Goal: Use online tool/utility: Utilize a website feature to perform a specific function

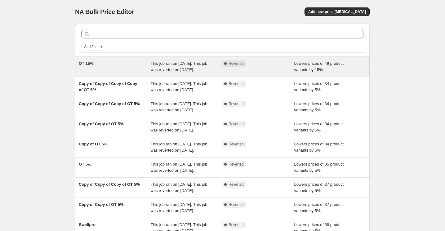
click at [135, 73] on div "OT 15%" at bounding box center [115, 67] width 72 height 12
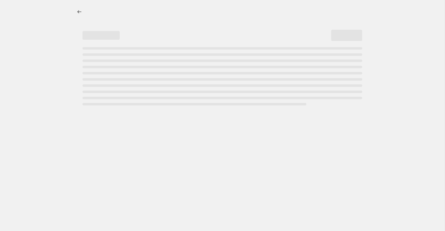
select select "percentage"
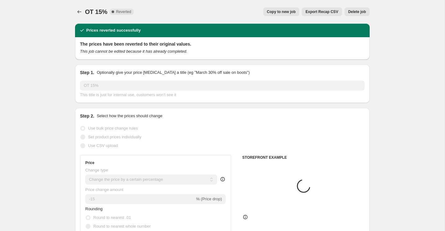
select select "collection"
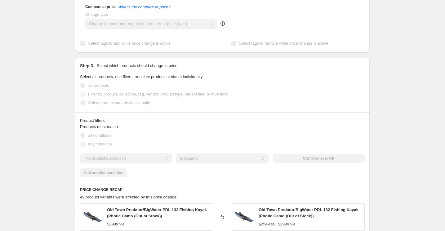
scroll to position [402, 0]
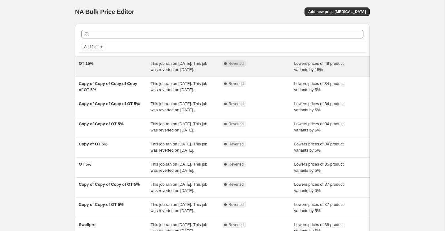
click at [114, 73] on div "OT 15%" at bounding box center [115, 67] width 72 height 12
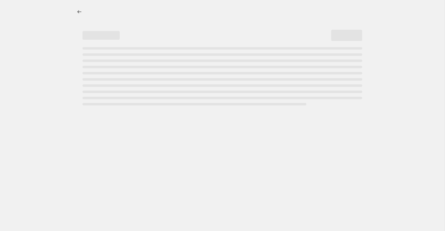
select select "percentage"
select select "collection"
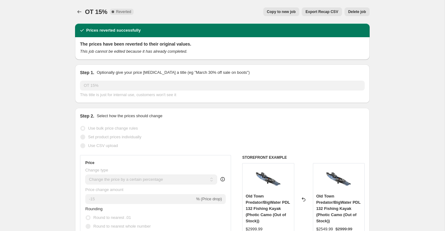
click at [287, 14] on span "Copy to new job" at bounding box center [281, 11] width 29 height 5
select select "percentage"
select select "collection"
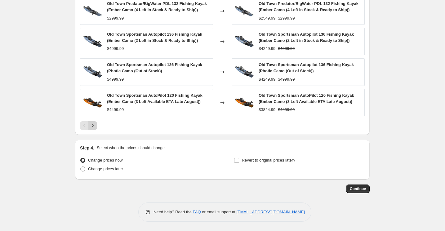
click at [93, 128] on icon "Next" at bounding box center [93, 126] width 6 height 6
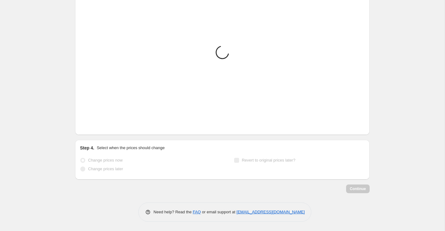
scroll to position [469, 0]
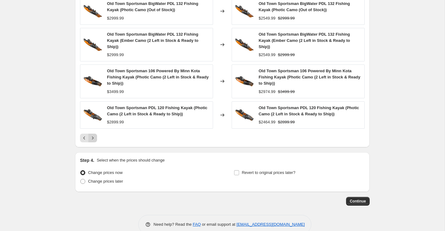
click at [93, 128] on div "Old Town Sportsman PDL 120 Fishing Kayak (Photic Camo (2 Left in Stock & Ready …" at bounding box center [146, 114] width 133 height 27
click at [93, 137] on icon "Next" at bounding box center [93, 138] width 2 height 3
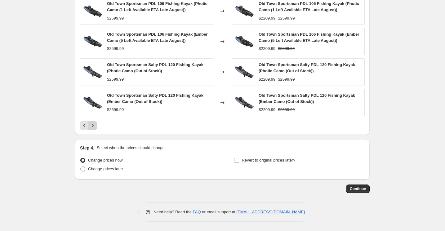
click at [93, 129] on button "Next" at bounding box center [92, 125] width 9 height 9
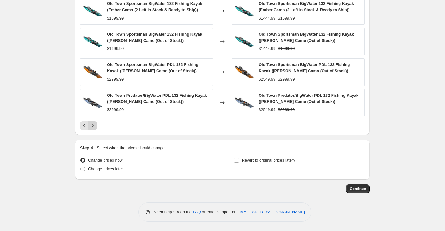
click at [93, 129] on button "Next" at bounding box center [92, 125] width 9 height 9
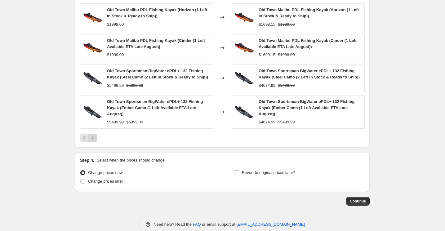
click at [93, 129] on div "Old Town Sportsman BigWater ePDL+ 132 Fishing Kayak (Ember Camo (1 Left Availab…" at bounding box center [146, 112] width 133 height 34
click at [92, 141] on icon "Next" at bounding box center [93, 138] width 6 height 6
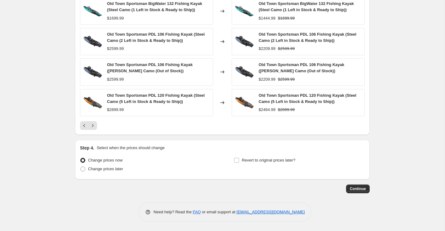
click at [93, 131] on div "PRICE CHANGE PREVIEW 56 product variants would be affected by this price change…" at bounding box center [222, 40] width 295 height 190
click at [93, 128] on icon "Next" at bounding box center [93, 126] width 6 height 6
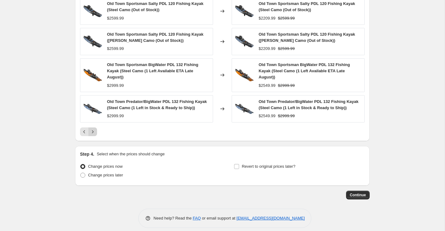
click at [92, 136] on button "Next" at bounding box center [92, 132] width 9 height 9
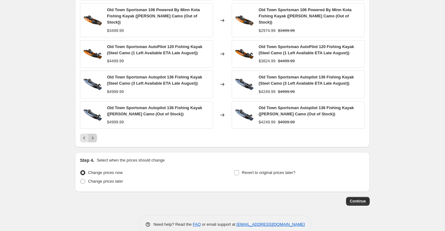
click at [92, 135] on icon "Next" at bounding box center [93, 138] width 6 height 6
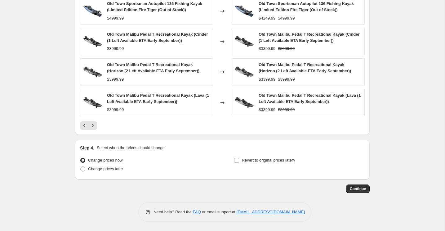
click at [92, 133] on div "PRICE CHANGE PREVIEW 56 product variants would be affected by this price change…" at bounding box center [222, 40] width 295 height 190
click at [93, 126] on icon "Next" at bounding box center [93, 125] width 2 height 3
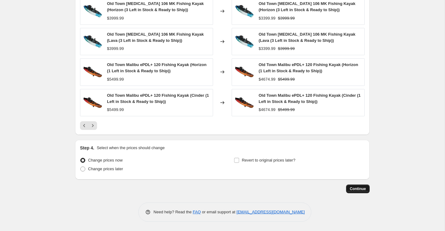
click at [363, 191] on button "Continue" at bounding box center [358, 189] width 24 height 9
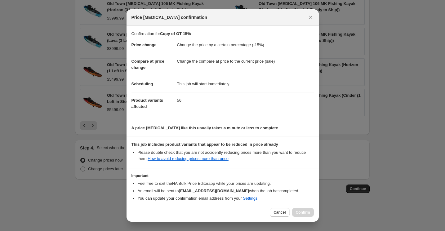
scroll to position [30, 0]
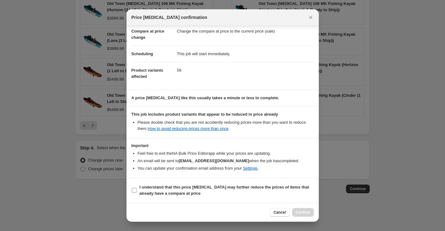
click at [144, 187] on b "I understand that this price [MEDICAL_DATA] may further reduce the prices of it…" at bounding box center [225, 190] width 170 height 11
click at [137, 188] on input "I understand that this price [MEDICAL_DATA] may further reduce the prices of it…" at bounding box center [134, 190] width 5 height 5
checkbox input "true"
click at [304, 213] on span "Confirm" at bounding box center [303, 212] width 14 height 5
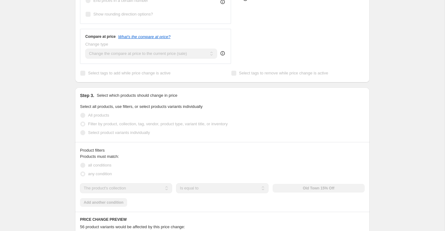
scroll to position [169, 0]
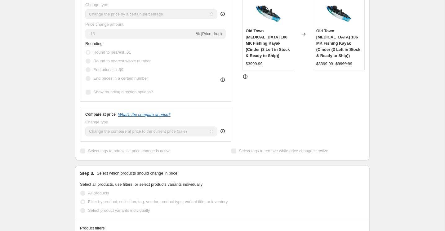
select select "percentage"
select select "collection"
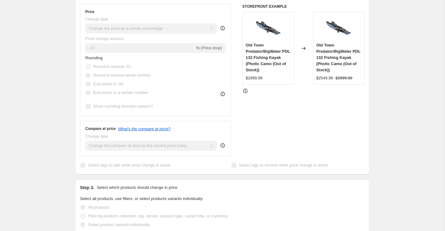
scroll to position [0, 0]
